Goal: Register for event/course

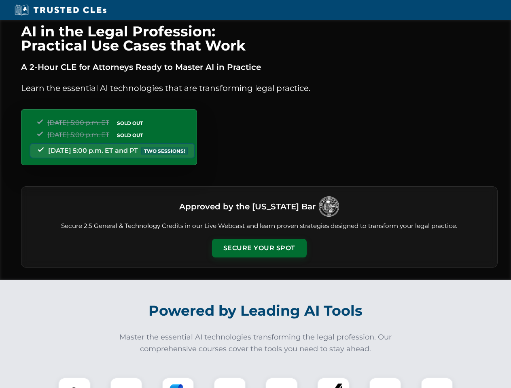
click at [259, 248] on button "Secure Your Spot" at bounding box center [259, 248] width 95 height 19
click at [74, 383] on img at bounding box center [74, 393] width 23 height 23
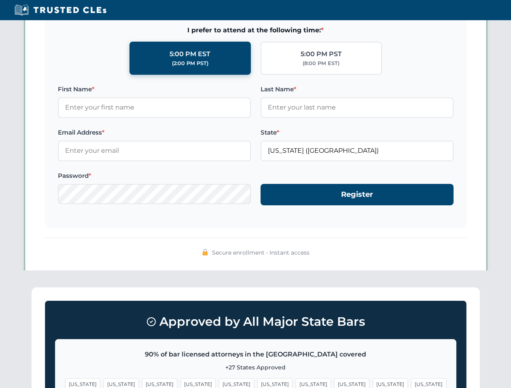
click at [296, 383] on span "[US_STATE]" at bounding box center [313, 384] width 35 height 12
click at [372, 383] on span "[US_STATE]" at bounding box center [389, 384] width 35 height 12
